Goal: Transaction & Acquisition: Purchase product/service

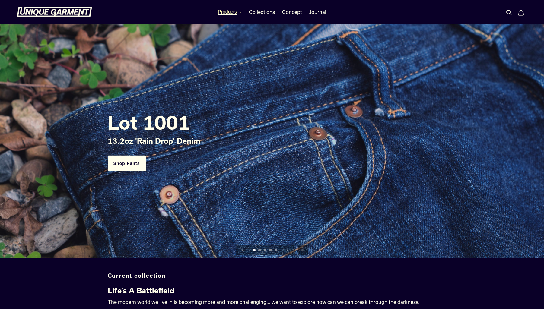
click at [241, 14] on icon "button" at bounding box center [240, 12] width 2 height 2
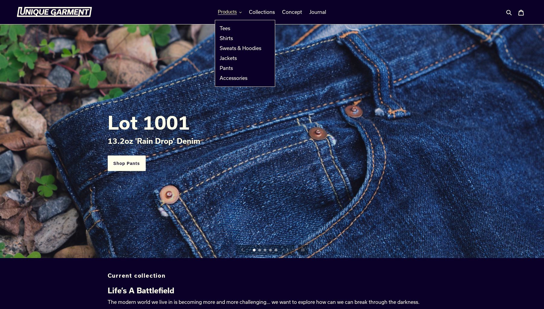
click at [241, 14] on icon "button" at bounding box center [240, 12] width 2 height 2
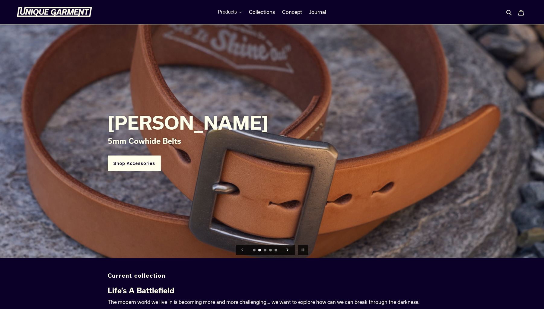
click at [287, 251] on icon "Next slide" at bounding box center [287, 249] width 2 height 3
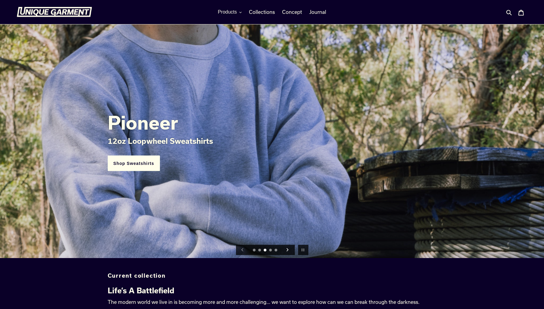
click at [287, 251] on icon "Next slide" at bounding box center [287, 249] width 2 height 3
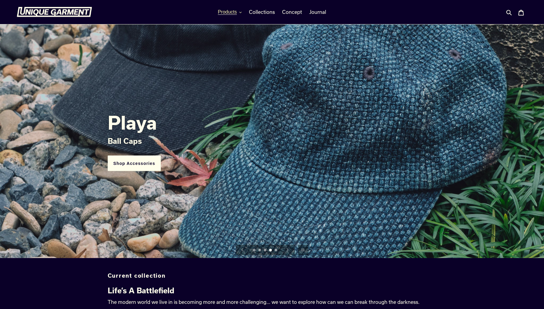
click at [241, 12] on icon "button" at bounding box center [240, 12] width 2 height 1
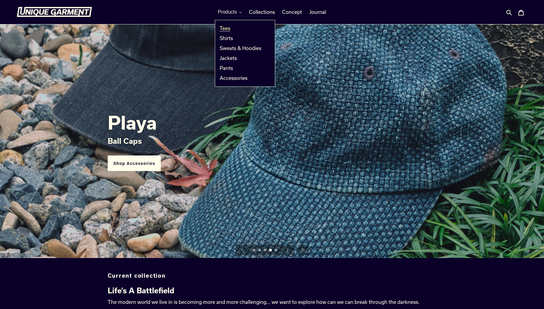
click at [237, 30] on link "Tees" at bounding box center [240, 29] width 51 height 10
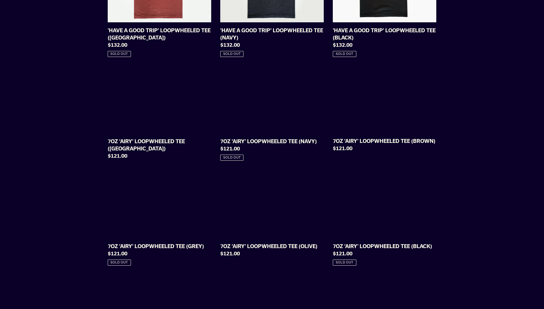
scroll to position [353, 0]
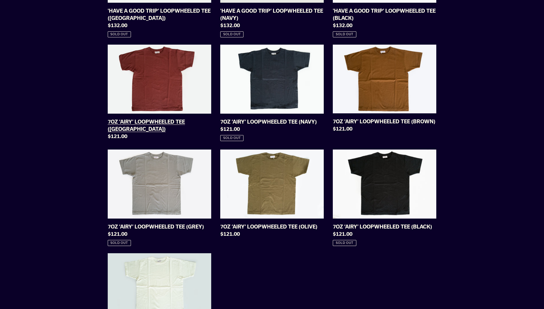
click at [150, 85] on link "7OZ ‘AIRY’ LOOPWHEELED TEE ([GEOGRAPHIC_DATA])" at bounding box center [159, 94] width 103 height 98
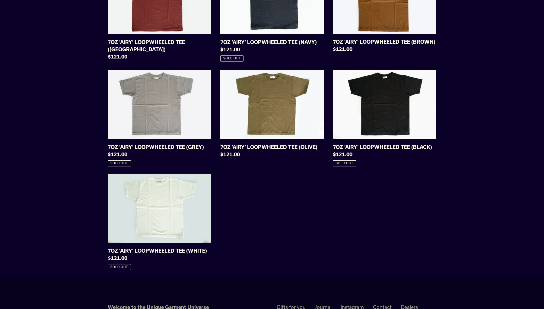
scroll to position [418, 0]
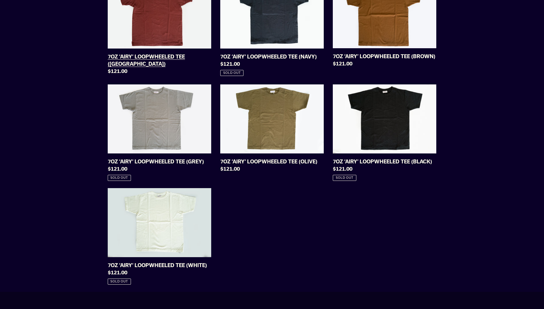
click at [180, 29] on link "7OZ ‘AIRY’ LOOPWHEELED TEE (BURGUNDY)" at bounding box center [159, 28] width 103 height 98
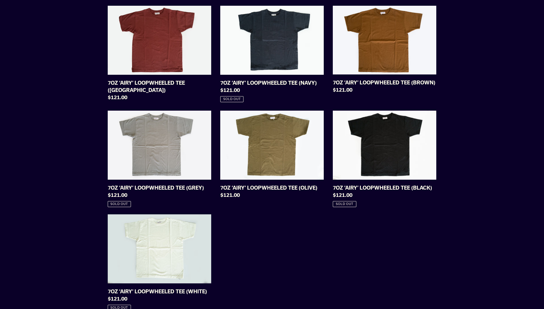
scroll to position [350, 0]
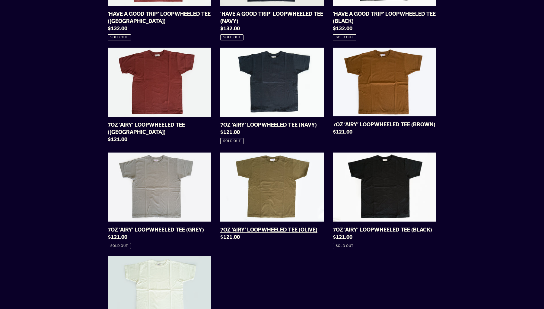
click at [271, 178] on link "7OZ ‘AIRY’ LOOPWHEELED TEE (OLIVE)" at bounding box center [271, 198] width 103 height 90
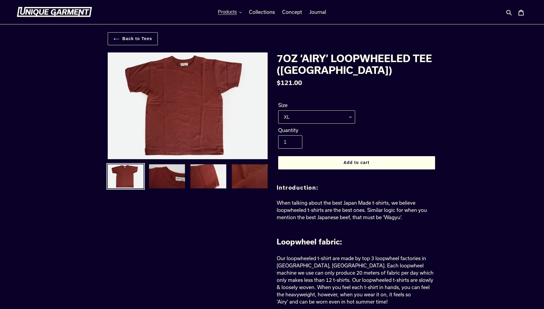
click at [340, 115] on select "M L XL XXL" at bounding box center [316, 116] width 77 height 13
select select "XXL"
click at [278, 110] on select "M L XL XXL" at bounding box center [316, 116] width 77 height 13
click at [315, 114] on select "M L XL XXL" at bounding box center [316, 116] width 77 height 13
select select "XXL"
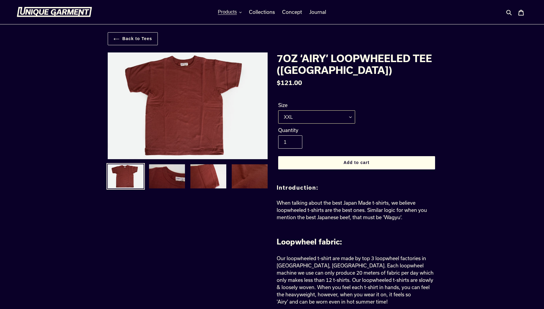
click at [278, 110] on select "M L XL XXL" at bounding box center [316, 116] width 77 height 13
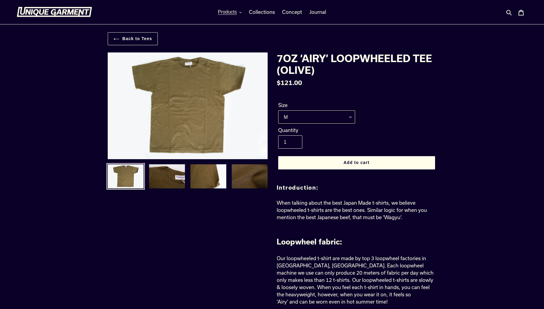
click at [326, 114] on select "M L XL XXL" at bounding box center [316, 116] width 77 height 13
click at [278, 110] on select "M L XL XXL" at bounding box center [316, 116] width 77 height 13
drag, startPoint x: 326, startPoint y: 114, endPoint x: 321, endPoint y: 117, distance: 5.9
click at [321, 117] on select "M L XL XXL" at bounding box center [316, 116] width 77 height 13
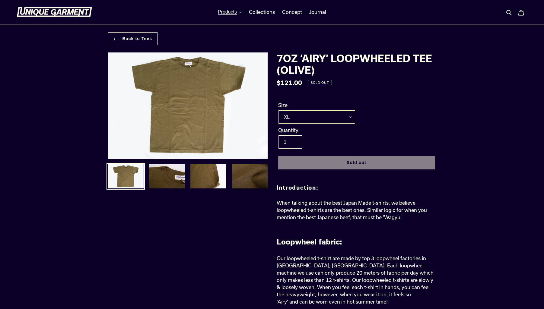
click at [278, 110] on select "M L XL XXL" at bounding box center [316, 116] width 77 height 13
click at [323, 117] on select "M L XL XXL" at bounding box center [316, 116] width 77 height 13
select select "XXL"
click at [278, 110] on select "M L XL XXL" at bounding box center [316, 116] width 77 height 13
click at [242, 13] on button "Products" at bounding box center [230, 12] width 30 height 9
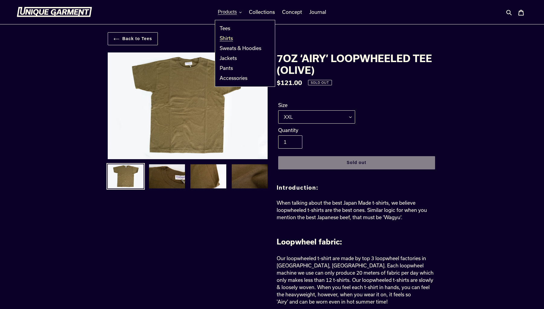
click at [240, 36] on link "Shirts" at bounding box center [240, 38] width 51 height 10
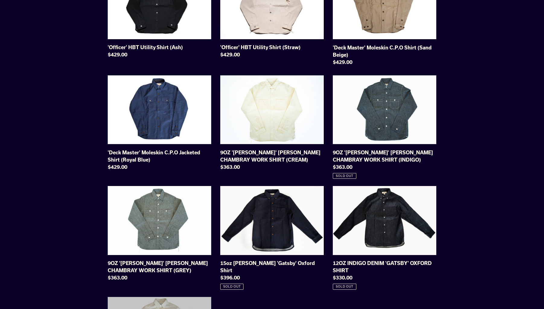
scroll to position [103, 0]
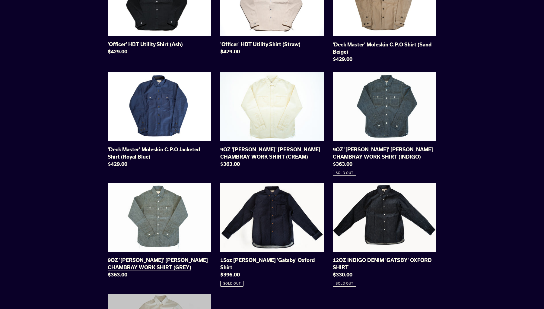
click at [154, 241] on link "9OZ '[PERSON_NAME]' [PERSON_NAME] CHAMBRAY WORK SHIRT (GREY)" at bounding box center [159, 232] width 103 height 98
click at [278, 125] on link "9OZ 'STANLEY' SELVAGE CHAMBRAY WORK SHIRT (CREAM)" at bounding box center [271, 121] width 103 height 98
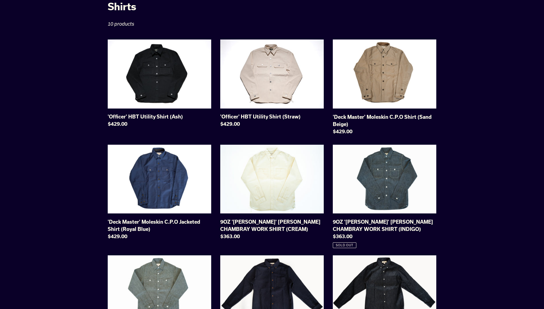
scroll to position [0, 0]
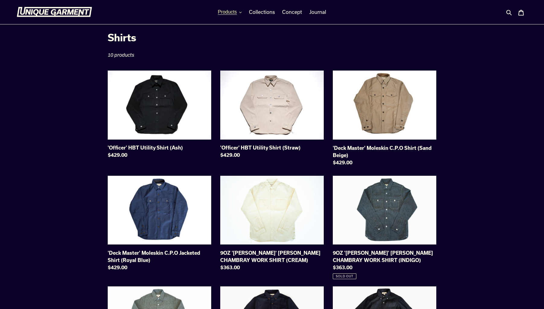
click at [244, 11] on button "Products" at bounding box center [230, 12] width 30 height 9
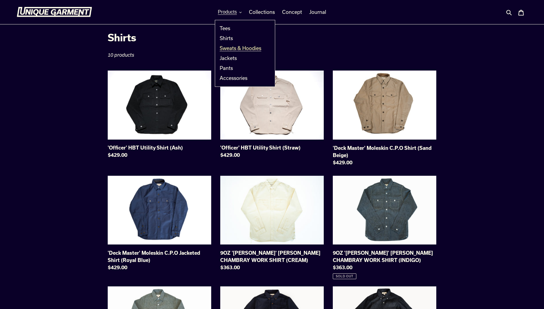
click at [241, 50] on span "Sweats & Hoodies" at bounding box center [240, 48] width 42 height 6
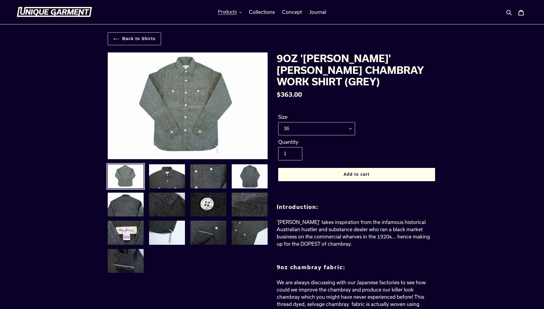
click at [328, 127] on select "36 38 40 42 44" at bounding box center [316, 128] width 77 height 13
click at [278, 122] on select "36 38 40 42 44" at bounding box center [316, 128] width 77 height 13
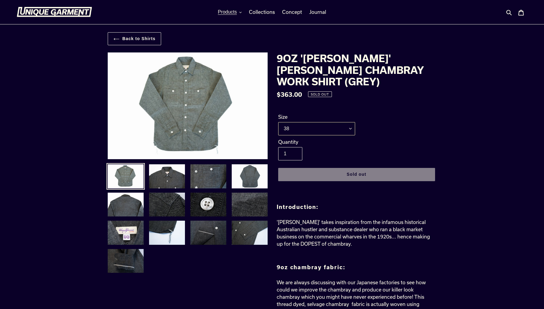
click at [322, 128] on select "36 38 40 42 44" at bounding box center [316, 128] width 77 height 13
click at [278, 122] on select "36 38 40 42 44" at bounding box center [316, 128] width 77 height 13
click at [320, 128] on select "36 38 40 42 44" at bounding box center [316, 128] width 77 height 13
click at [278, 122] on select "36 38 40 42 44" at bounding box center [316, 128] width 77 height 13
click at [321, 130] on select "36 38 40 42 44" at bounding box center [316, 128] width 77 height 13
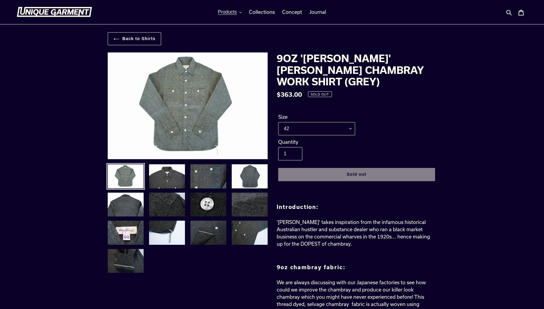
select select "44"
click at [278, 122] on select "36 38 40 42 44" at bounding box center [316, 128] width 77 height 13
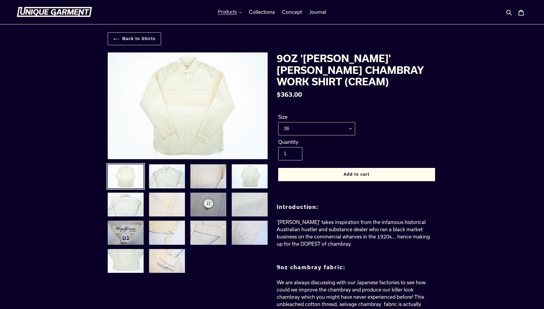
click at [318, 129] on select "36 38 40 42 44" at bounding box center [316, 128] width 77 height 13
click at [278, 122] on select "36 38 40 42 44" at bounding box center [316, 128] width 77 height 13
click at [316, 130] on select "36 38 40 42 44" at bounding box center [316, 128] width 77 height 13
click at [278, 122] on select "36 38 40 42 44" at bounding box center [316, 128] width 77 height 13
click at [316, 130] on select "36 38 40 42 44" at bounding box center [316, 128] width 77 height 13
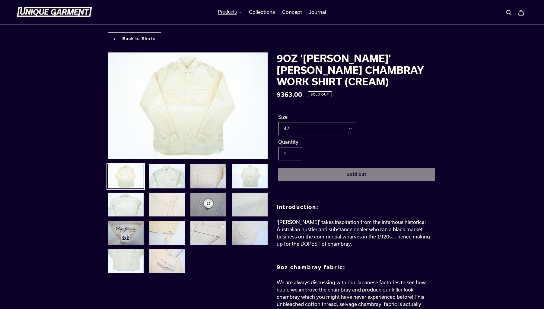
click at [278, 122] on select "36 38 40 42 44" at bounding box center [316, 128] width 77 height 13
click at [315, 132] on select "36 38 40 42 44" at bounding box center [316, 128] width 77 height 13
select select "44"
click at [278, 122] on select "36 38 40 42 44" at bounding box center [316, 128] width 77 height 13
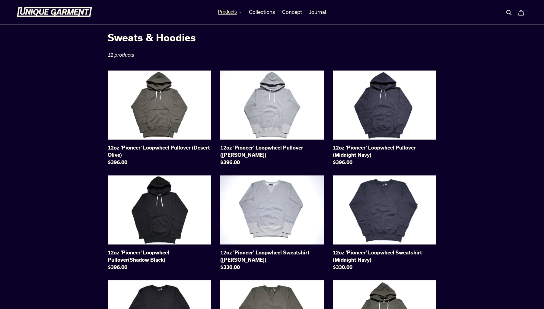
click at [239, 14] on button "Products" at bounding box center [230, 12] width 30 height 9
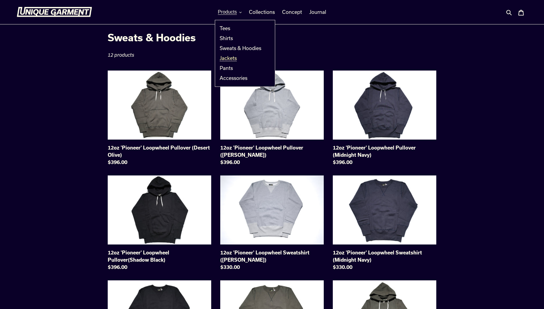
click at [243, 58] on link "Jackets" at bounding box center [240, 58] width 51 height 10
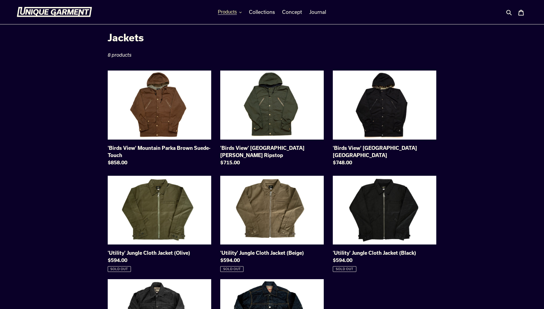
click at [239, 11] on button "Products" at bounding box center [230, 12] width 30 height 9
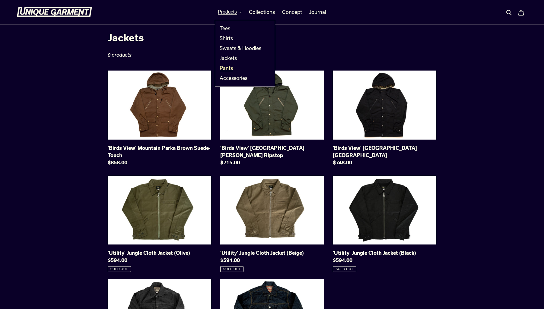
click at [231, 66] on span "Pants" at bounding box center [225, 68] width 13 height 6
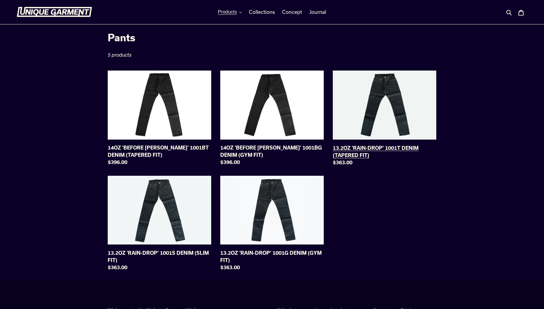
click at [413, 103] on link "13.2OZ ‘RAIN-DROP’ 1001T DENIM (TAPERED FIT)" at bounding box center [384, 120] width 103 height 98
click at [165, 221] on link "13.2OZ ‘RAIN-DROP’ 1001S DENIM (SLIM FIT)" at bounding box center [159, 225] width 103 height 98
click at [286, 202] on link "13.2OZ ‘RAIN-DROP’ 1001G DENIM (GYM FIT)" at bounding box center [271, 225] width 103 height 98
click at [55, 15] on img at bounding box center [54, 12] width 75 height 10
click at [238, 13] on button "Products" at bounding box center [230, 12] width 30 height 9
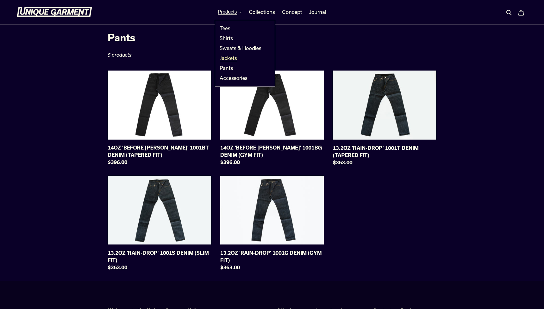
click at [235, 61] on span "Jackets" at bounding box center [227, 58] width 17 height 6
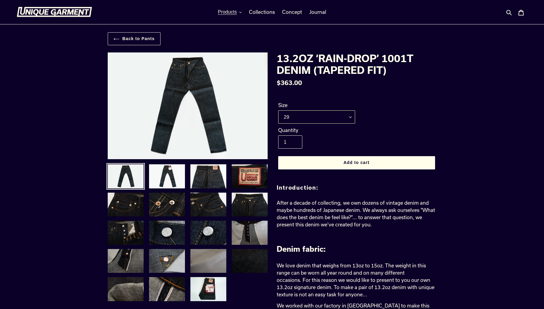
click at [328, 114] on select "29 30 31 32 33 34 35 36 38" at bounding box center [316, 116] width 77 height 13
click at [278, 110] on select "29 30 31 32 33 34 35 36 38" at bounding box center [316, 116] width 77 height 13
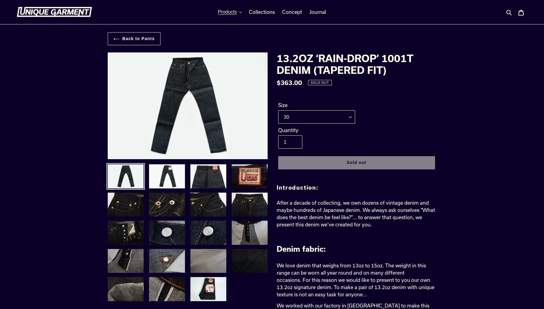
click at [321, 118] on select "29 30 31 32 33 34 35 36 38" at bounding box center [316, 116] width 77 height 13
click at [278, 110] on select "29 30 31 32 33 34 35 36 38" at bounding box center [316, 116] width 77 height 13
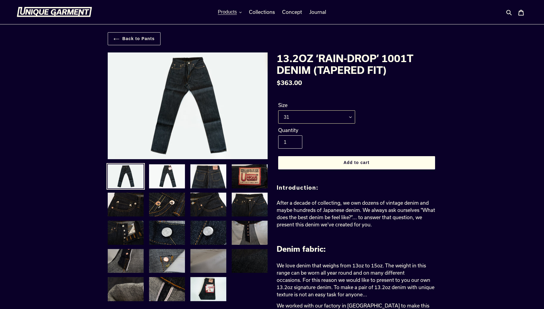
click at [320, 118] on select "29 30 31 32 33 34 35 36 38" at bounding box center [316, 116] width 77 height 13
click at [278, 110] on select "29 30 31 32 33 34 35 36 38" at bounding box center [316, 116] width 77 height 13
click at [321, 118] on select "29 30 31 32 33 34 35 36 38" at bounding box center [316, 116] width 77 height 13
click at [278, 110] on select "29 30 31 32 33 34 35 36 38" at bounding box center [316, 116] width 77 height 13
click at [320, 116] on select "29 30 31 32 33 34 35 36 38" at bounding box center [316, 116] width 77 height 13
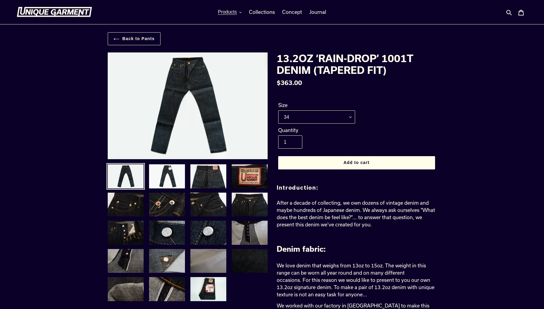
click at [278, 110] on select "29 30 31 32 33 34 35 36 38" at bounding box center [316, 116] width 77 height 13
click at [321, 117] on select "29 30 31 32 33 34 35 36 38" at bounding box center [316, 116] width 77 height 13
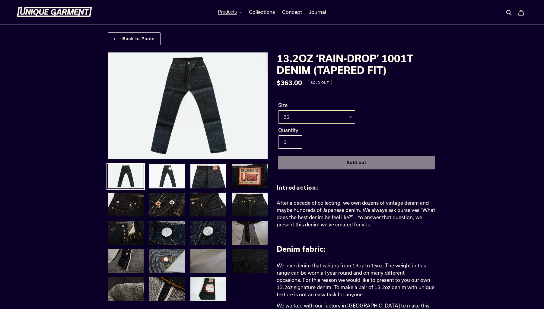
click at [278, 110] on select "29 30 31 32 33 34 35 36 38" at bounding box center [316, 116] width 77 height 13
click at [321, 117] on select "29 30 31 32 33 34 35 36 38" at bounding box center [316, 116] width 77 height 13
click at [278, 110] on select "29 30 31 32 33 34 35 36 38" at bounding box center [316, 116] width 77 height 13
click at [320, 118] on select "29 30 31 32 33 34 35 36 38" at bounding box center [316, 116] width 77 height 13
select select "38"
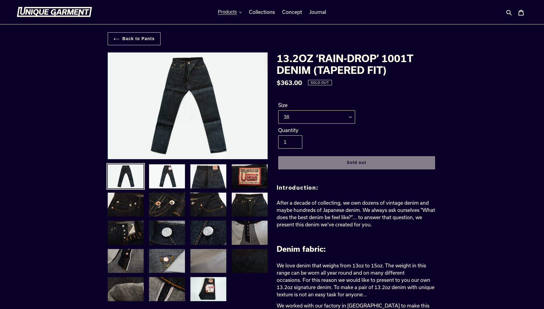
click at [278, 110] on select "29 30 31 32 33 34 35 36 38" at bounding box center [316, 116] width 77 height 13
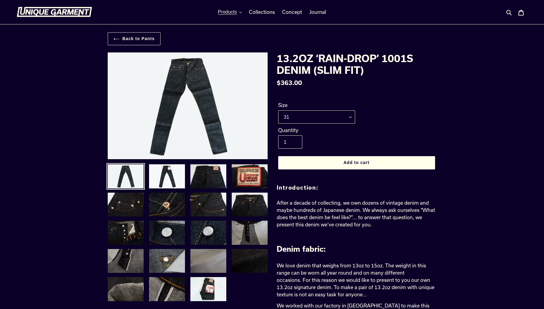
click at [311, 117] on select "29 30 31 32 33 34 35 36 38" at bounding box center [316, 116] width 77 height 13
click at [278, 110] on select "29 30 31 32 33 34 35 36 38" at bounding box center [316, 116] width 77 height 13
click at [310, 117] on select "29 30 31 32 33 34 35 36 38" at bounding box center [316, 116] width 77 height 13
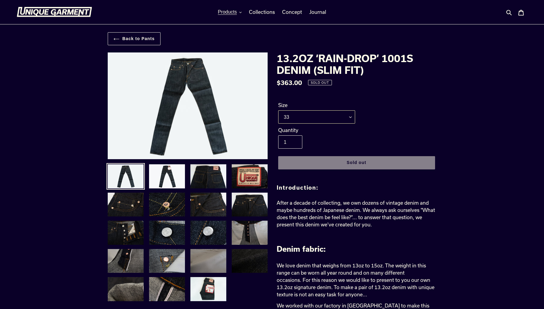
click at [278, 110] on select "29 30 31 32 33 34 35 36 38" at bounding box center [316, 116] width 77 height 13
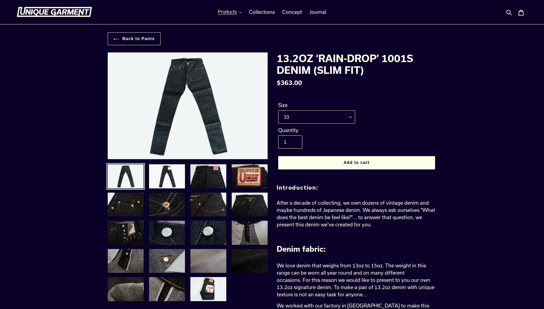
click at [311, 119] on select "29 30 31 32 33 34 35 36 38" at bounding box center [316, 116] width 77 height 13
click at [278, 110] on select "29 30 31 32 33 34 35 36 38" at bounding box center [316, 116] width 77 height 13
click at [311, 119] on select "29 30 31 32 33 34 35 36 38" at bounding box center [316, 116] width 77 height 13
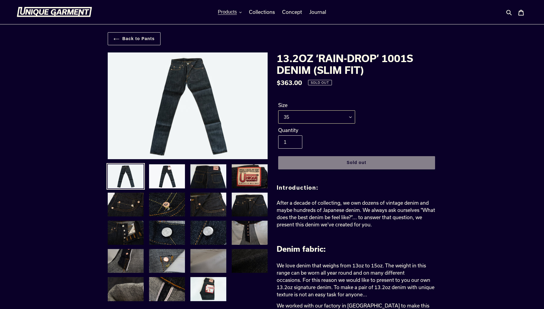
click at [278, 110] on select "29 30 31 32 33 34 35 36 38" at bounding box center [316, 116] width 77 height 13
click at [312, 119] on select "29 30 31 32 33 34 35 36 38" at bounding box center [316, 116] width 77 height 13
click at [278, 110] on select "29 30 31 32 33 34 35 36 38" at bounding box center [316, 116] width 77 height 13
click at [312, 119] on select "29 30 31 32 33 34 35 36 38" at bounding box center [316, 116] width 77 height 13
select select "38"
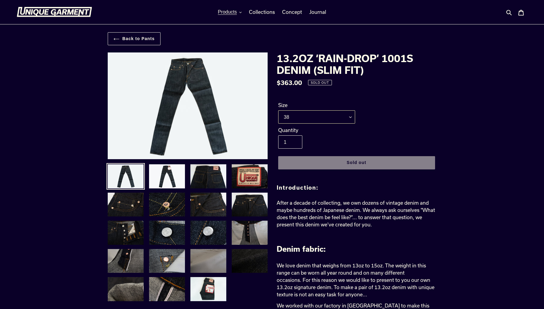
click at [278, 110] on select "29 30 31 32 33 34 35 36 38" at bounding box center [316, 116] width 77 height 13
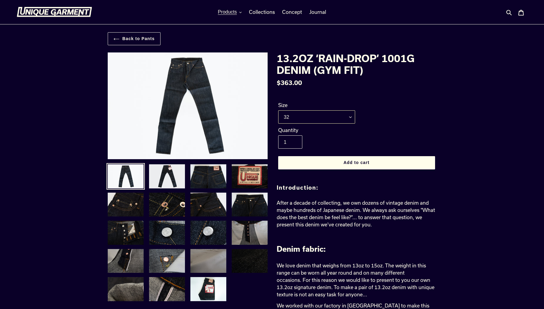
click at [307, 116] on select "29 30 31 32 33 34 35 36 38" at bounding box center [316, 116] width 77 height 13
click at [278, 110] on select "29 30 31 32 33 34 35 36 38" at bounding box center [316, 116] width 77 height 13
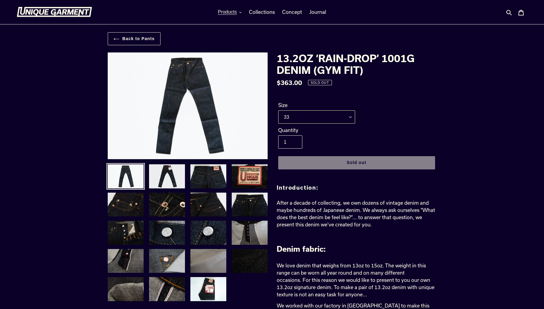
click at [310, 116] on select "29 30 31 32 33 34 35 36 38" at bounding box center [316, 116] width 77 height 13
click at [278, 110] on select "29 30 31 32 33 34 35 36 38" at bounding box center [316, 116] width 77 height 13
click at [311, 119] on select "29 30 31 32 33 34 35 36 38" at bounding box center [316, 116] width 77 height 13
click at [278, 110] on select "29 30 31 32 33 34 35 36 38" at bounding box center [316, 116] width 77 height 13
click at [315, 119] on select "29 30 31 32 33 34 35 36 38" at bounding box center [316, 116] width 77 height 13
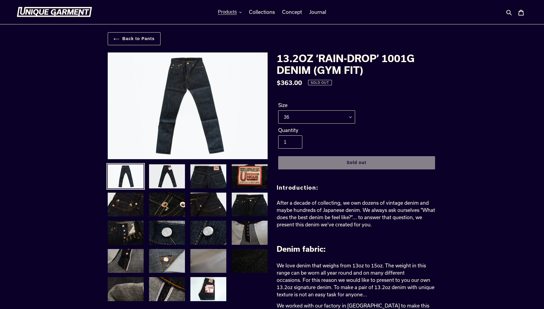
click at [278, 110] on select "29 30 31 32 33 34 35 36 38" at bounding box center [316, 116] width 77 height 13
click at [317, 117] on select "29 30 31 32 33 34 35 36 38" at bounding box center [316, 116] width 77 height 13
select select "38"
click at [278, 110] on select "29 30 31 32 33 34 35 36 38" at bounding box center [316, 116] width 77 height 13
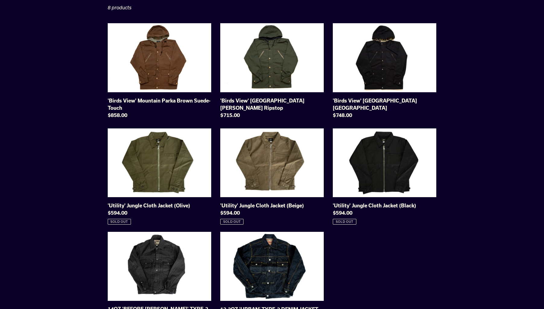
scroll to position [47, 0]
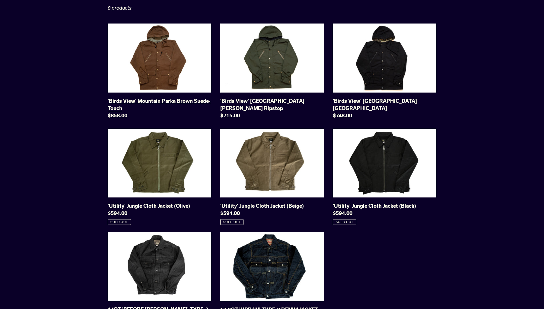
click at [181, 73] on link "'Birds View' Mountain Parka Brown Suede-Touch" at bounding box center [159, 73] width 103 height 98
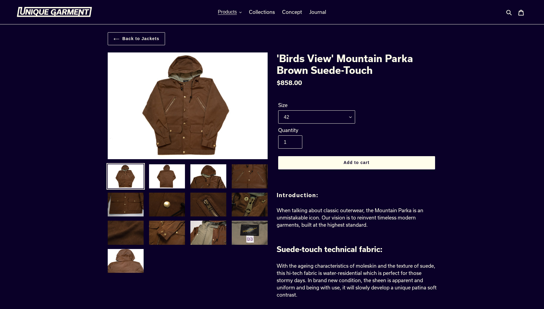
click at [68, 15] on img at bounding box center [54, 12] width 75 height 10
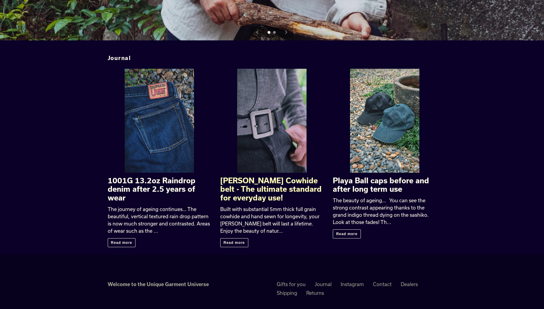
scroll to position [923, 0]
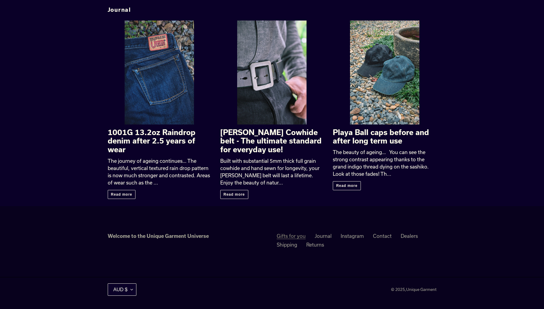
click at [294, 236] on link "Gifts for you" at bounding box center [290, 236] width 29 height 6
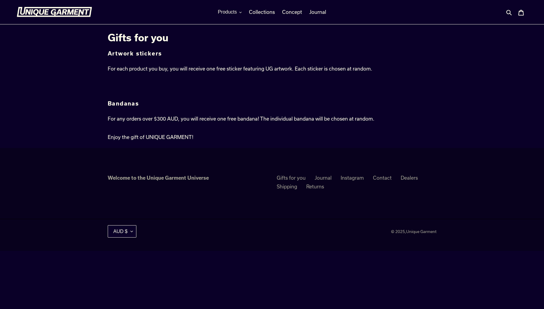
click at [71, 12] on img at bounding box center [54, 12] width 75 height 10
